Goal: Use online tool/utility: Utilize a website feature to perform a specific function

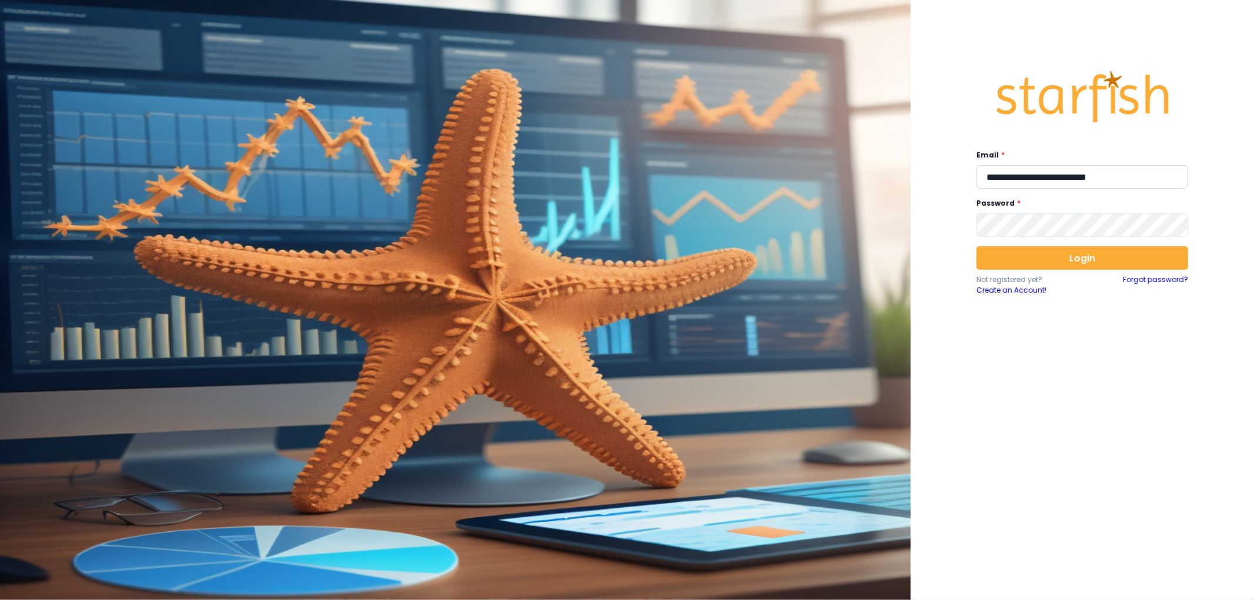
click at [1084, 178] on input "**********" at bounding box center [1083, 177] width 212 height 24
type input "**********"
click at [1075, 263] on button "Login" at bounding box center [1083, 258] width 212 height 24
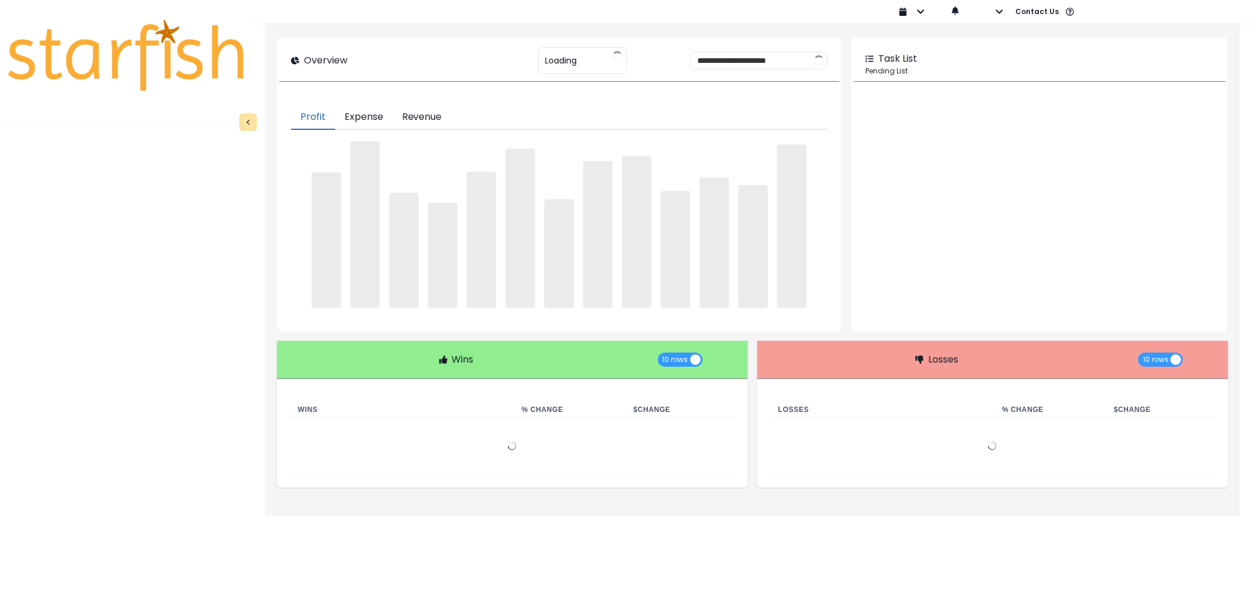
type input "********"
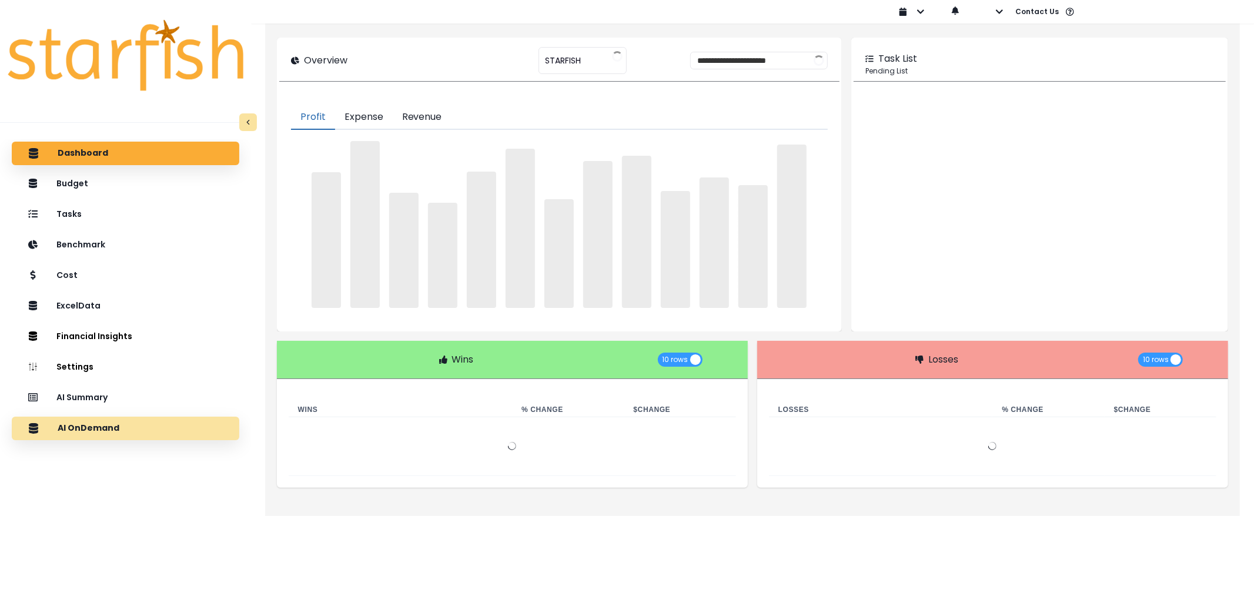
click at [146, 429] on div "AI OnDemand" at bounding box center [125, 428] width 209 height 25
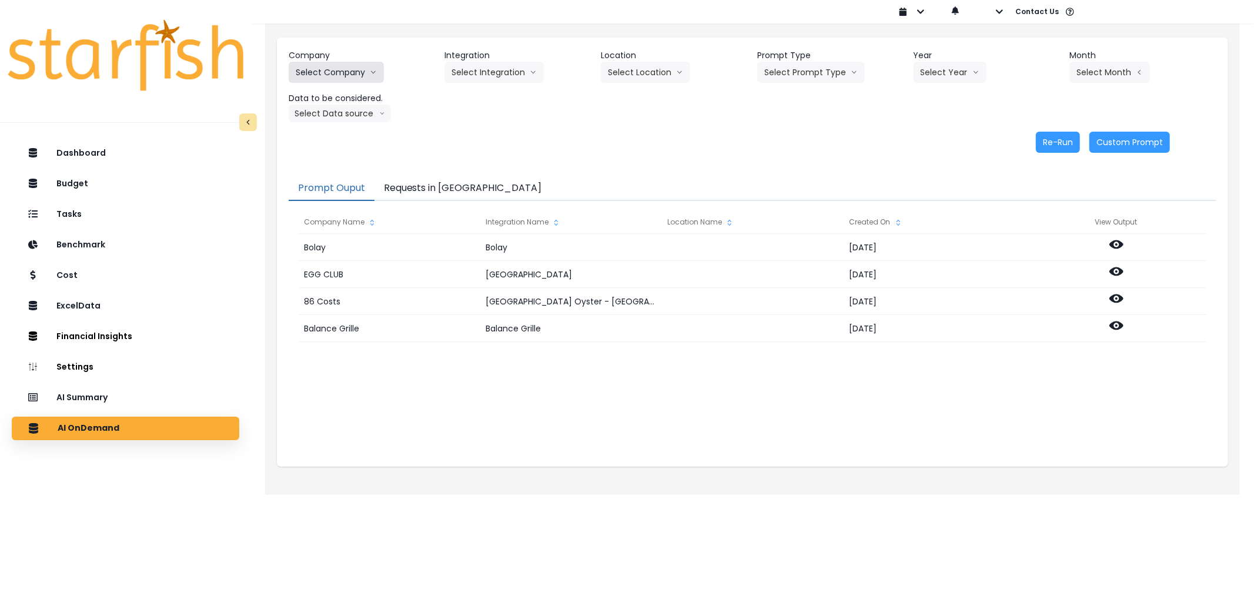
click at [356, 72] on button "Select Company" at bounding box center [336, 72] width 95 height 21
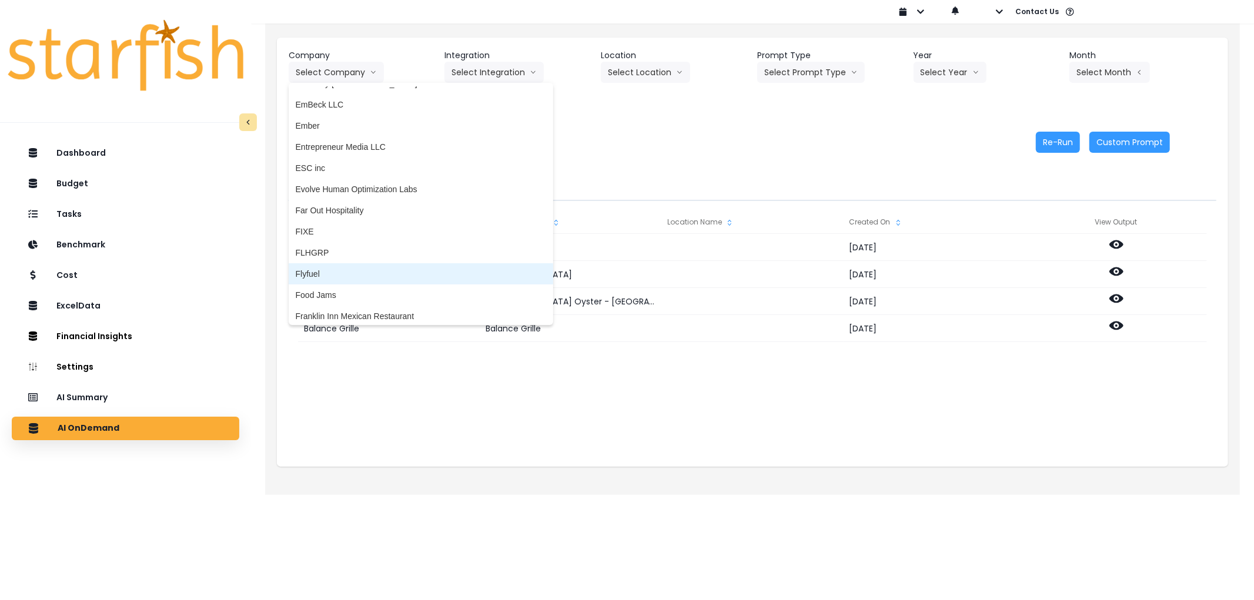
scroll to position [1045, 0]
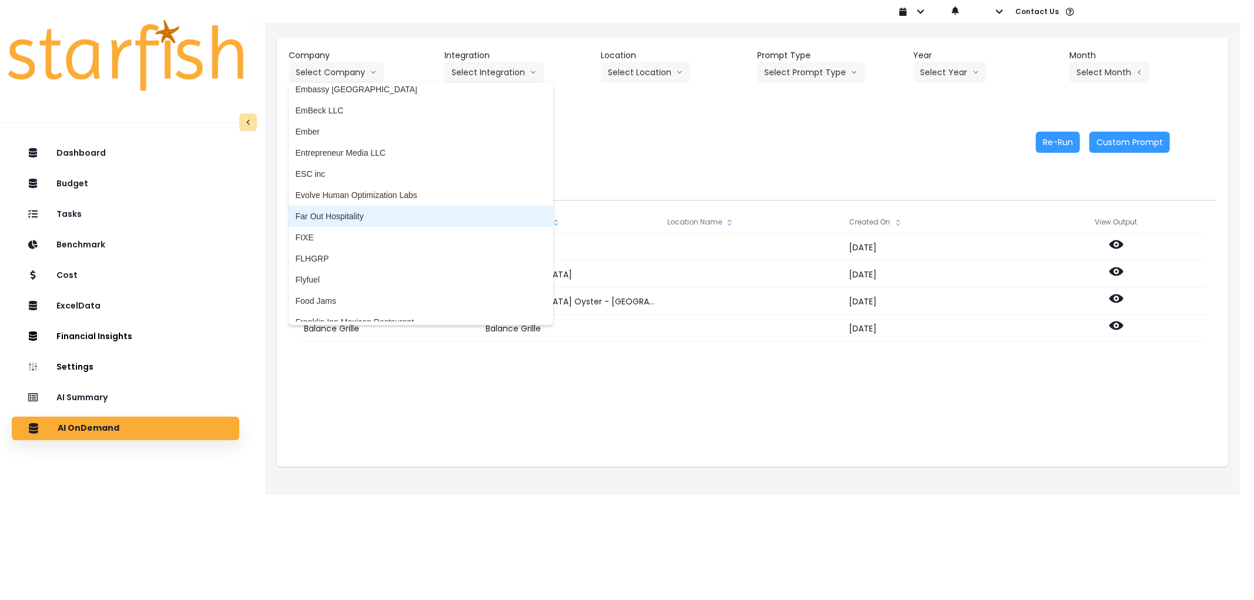
click at [329, 216] on span "Far Out Hospitality" at bounding box center [421, 217] width 251 height 12
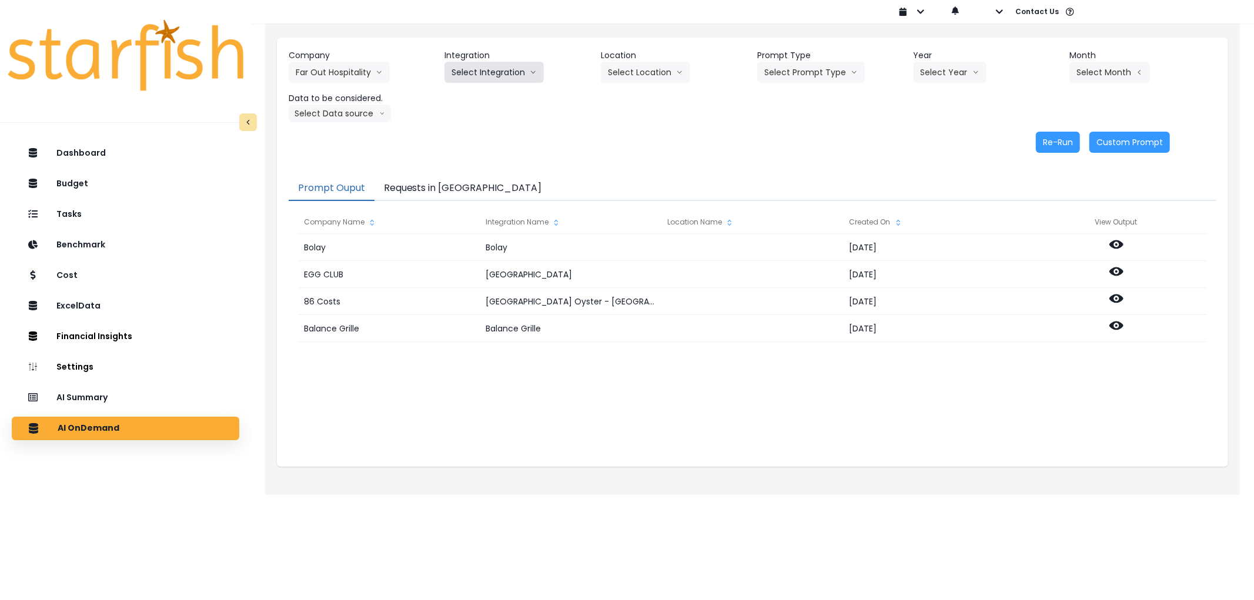
click at [512, 66] on button "Select Integration" at bounding box center [494, 72] width 99 height 21
click at [456, 98] on span "R365" at bounding box center [461, 97] width 19 height 12
click at [638, 75] on button "Select Location" at bounding box center [645, 72] width 89 height 21
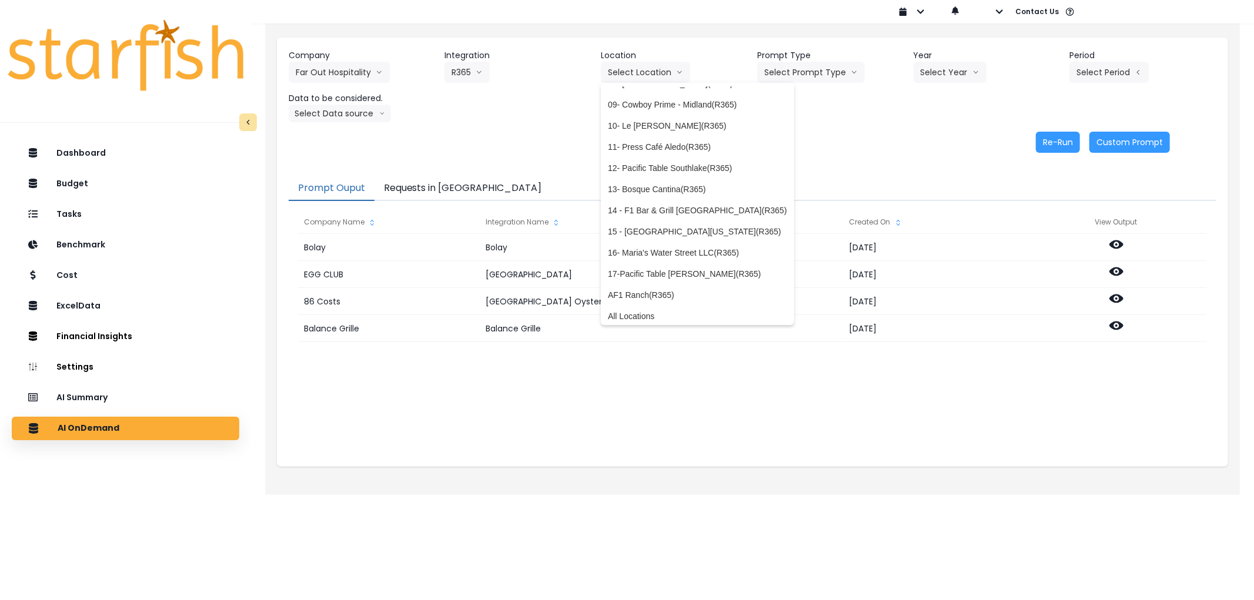
scroll to position [209, 0]
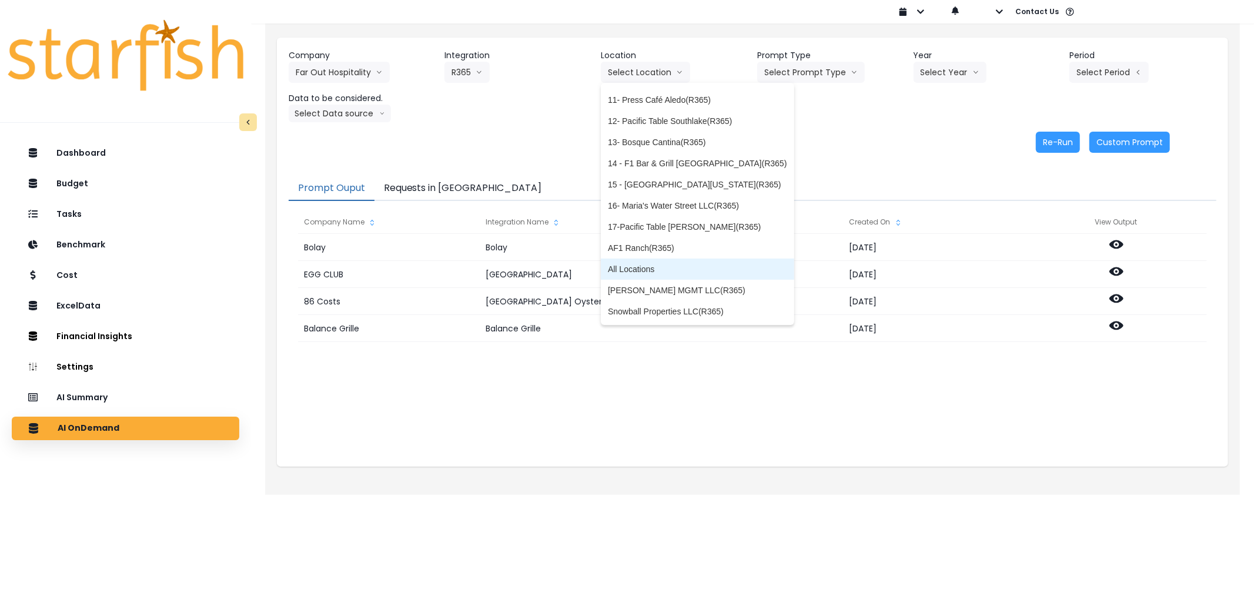
click at [656, 263] on span "All Locations" at bounding box center [697, 269] width 179 height 12
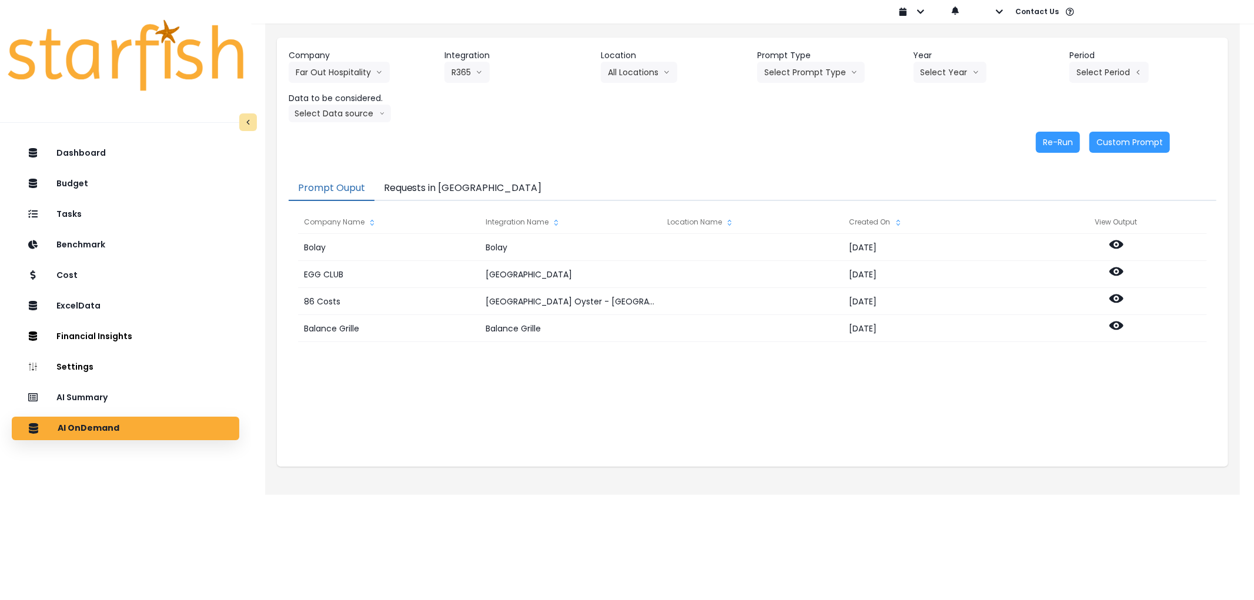
click at [801, 85] on div "Company Far Out Hospitality 86 Costs Asti Bagel Cafe Balance Grille Bald Ginger…" at bounding box center [753, 85] width 928 height 73
click at [805, 78] on button "Select Prompt Type" at bounding box center [812, 72] width 108 height 21
click at [798, 146] on li "Error Task" at bounding box center [798, 139] width 81 height 21
click at [933, 71] on button "Select Year" at bounding box center [950, 72] width 73 height 21
click at [924, 143] on span "2025" at bounding box center [930, 140] width 18 height 12
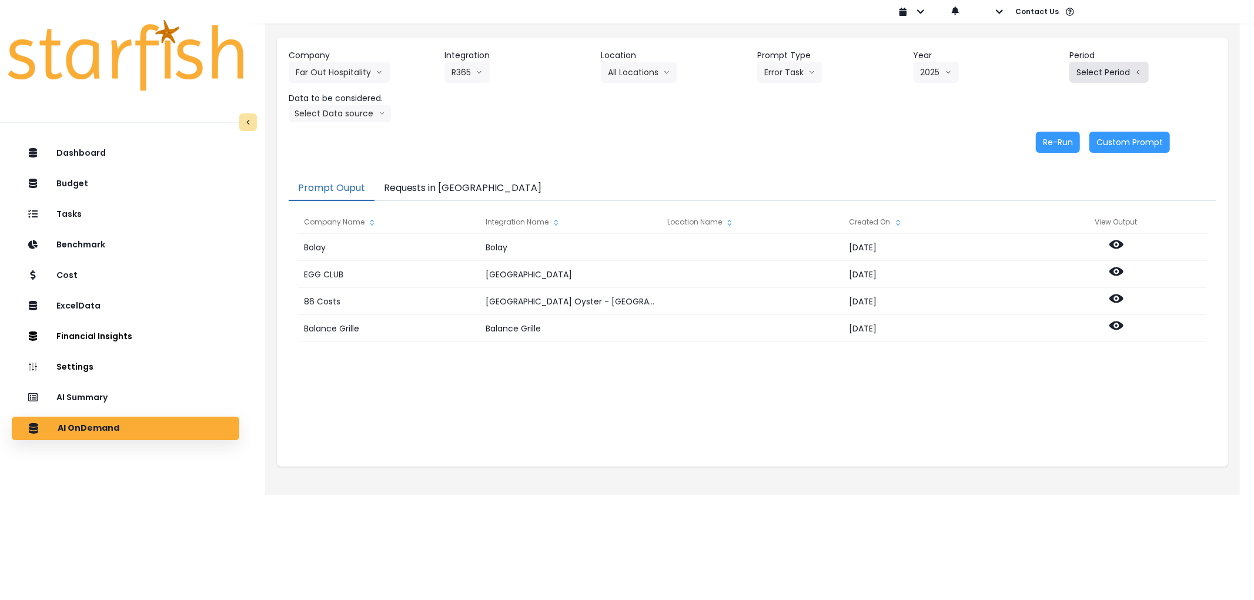
click at [1083, 65] on button "Select Period" at bounding box center [1109, 72] width 79 height 21
click at [1042, 236] on li "P9" at bounding box center [1055, 245] width 29 height 21
click at [345, 121] on button "Select Data source" at bounding box center [340, 114] width 102 height 18
click at [345, 138] on span "Comparison overtime" at bounding box center [335, 137] width 78 height 12
click at [439, 185] on button "Requests in [GEOGRAPHIC_DATA]" at bounding box center [463, 188] width 177 height 25
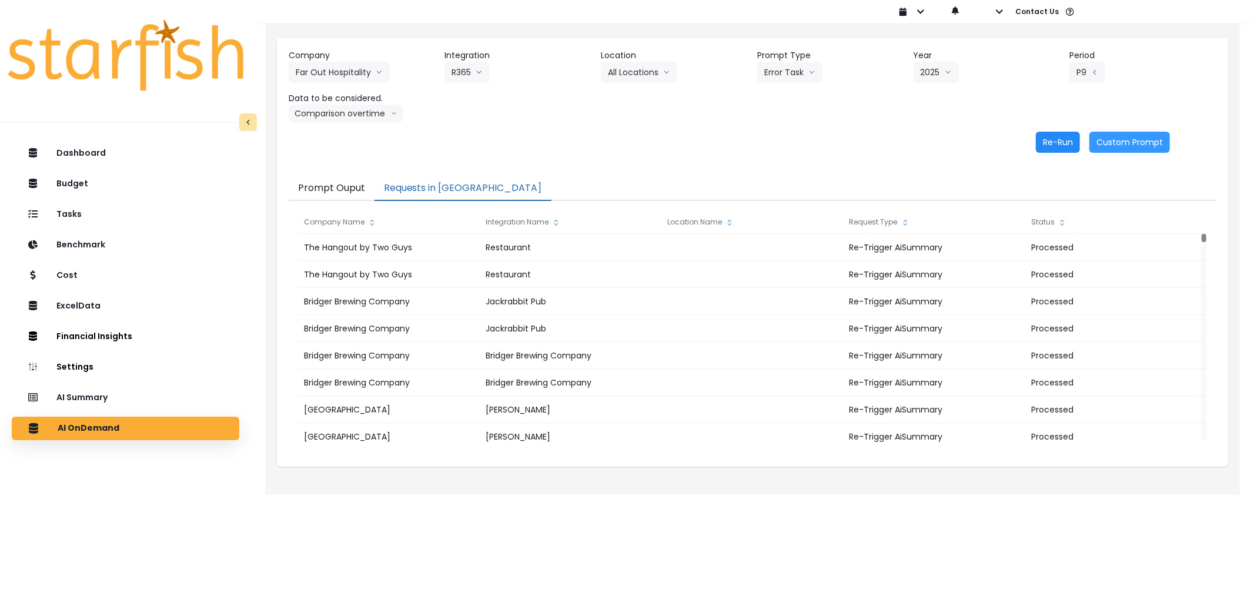
click at [1054, 145] on button "Re-Run" at bounding box center [1058, 142] width 44 height 21
click at [175, 585] on div "Dashboard Budget Tasks Benchmark Cost ExcelData Financial Insights Location Ana…" at bounding box center [125, 395] width 251 height 512
